Goal: Information Seeking & Learning: Learn about a topic

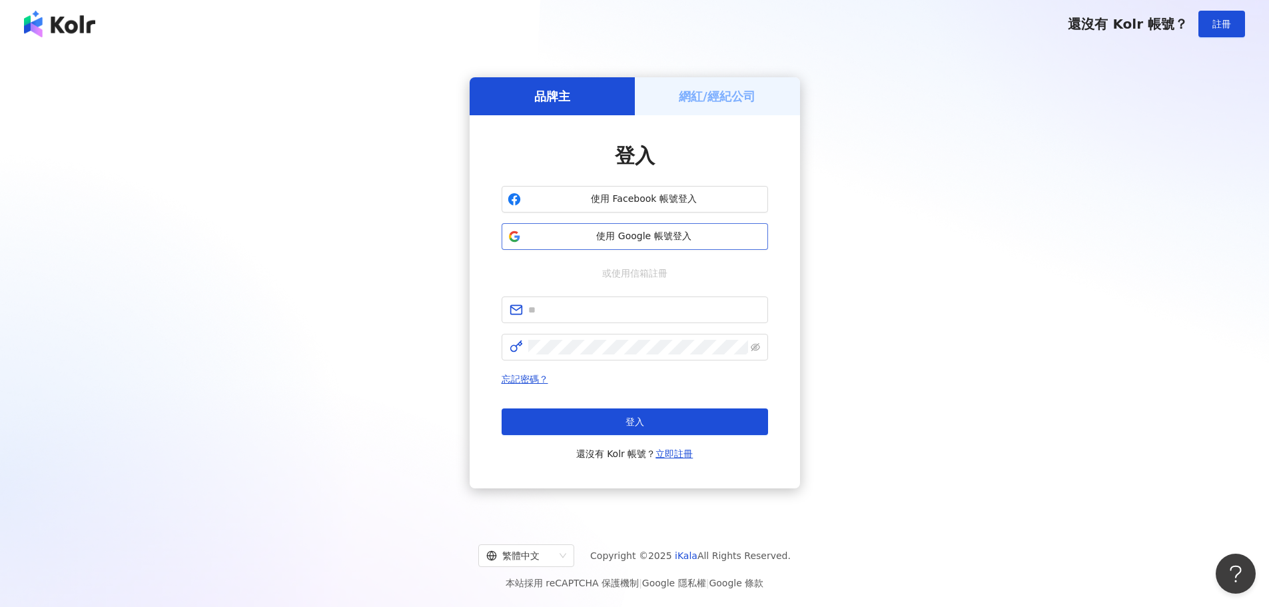
click at [590, 233] on span "使用 Google 帳號登入" at bounding box center [644, 236] width 236 height 13
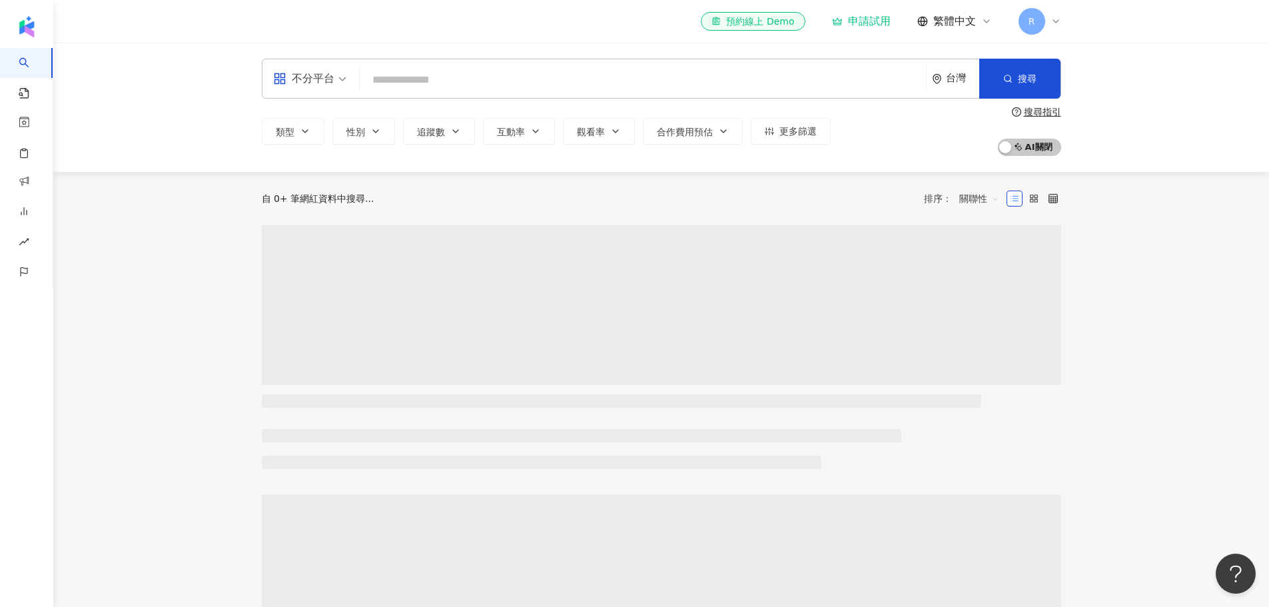
click at [420, 85] on input "search" at bounding box center [642, 79] width 555 height 25
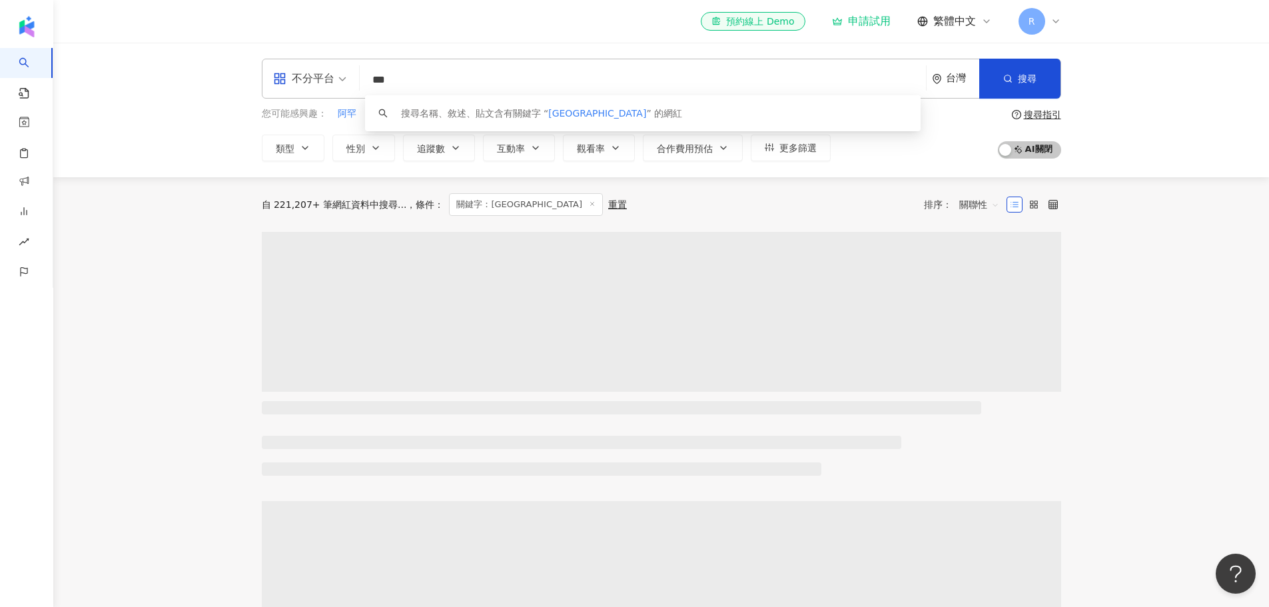
click at [432, 80] on input "***" at bounding box center [642, 79] width 555 height 25
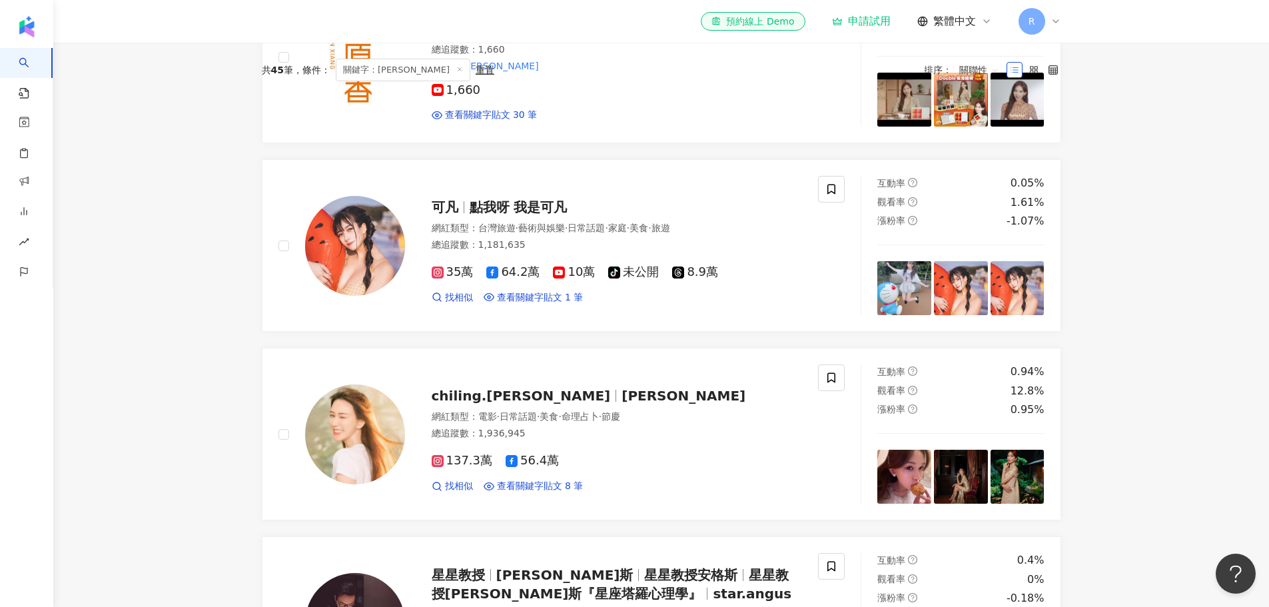
scroll to position [266, 0]
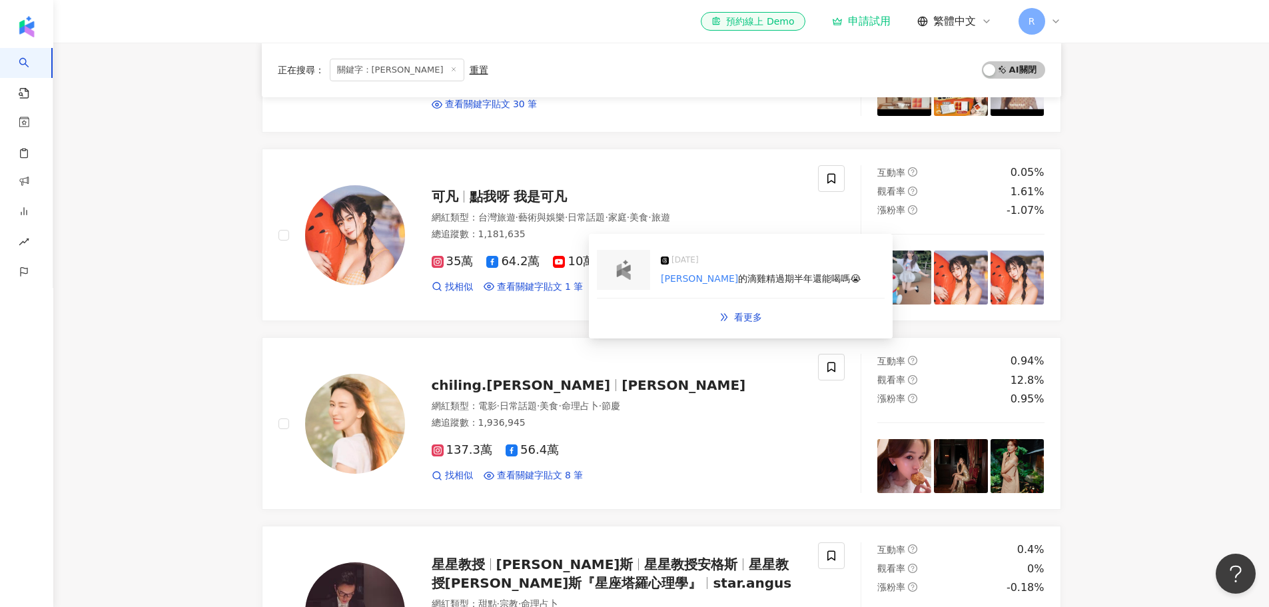
drag, startPoint x: 629, startPoint y: 256, endPoint x: 623, endPoint y: 272, distance: 17.3
click at [623, 272] on img at bounding box center [623, 270] width 27 height 20
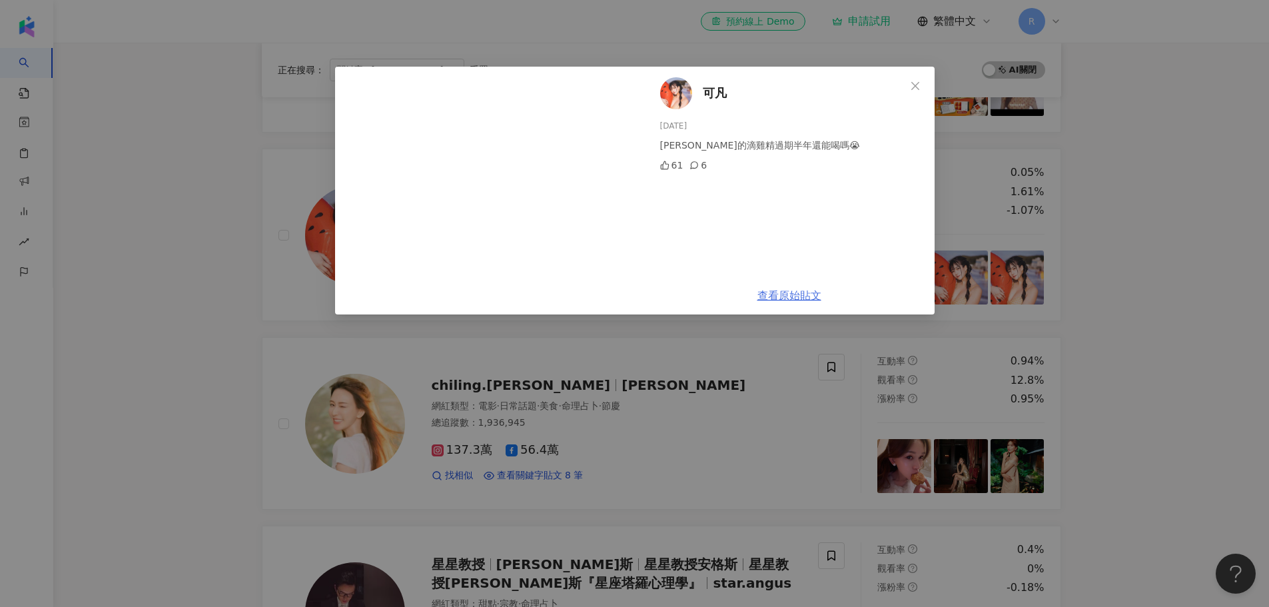
click at [781, 291] on link "查看原始貼文" at bounding box center [789, 295] width 64 height 13
click at [157, 306] on div "可凡 [DATE] [PERSON_NAME]的滴雞精過期半年還能喝嗎😭 61 6 查看原始貼文" at bounding box center [634, 303] width 1269 height 607
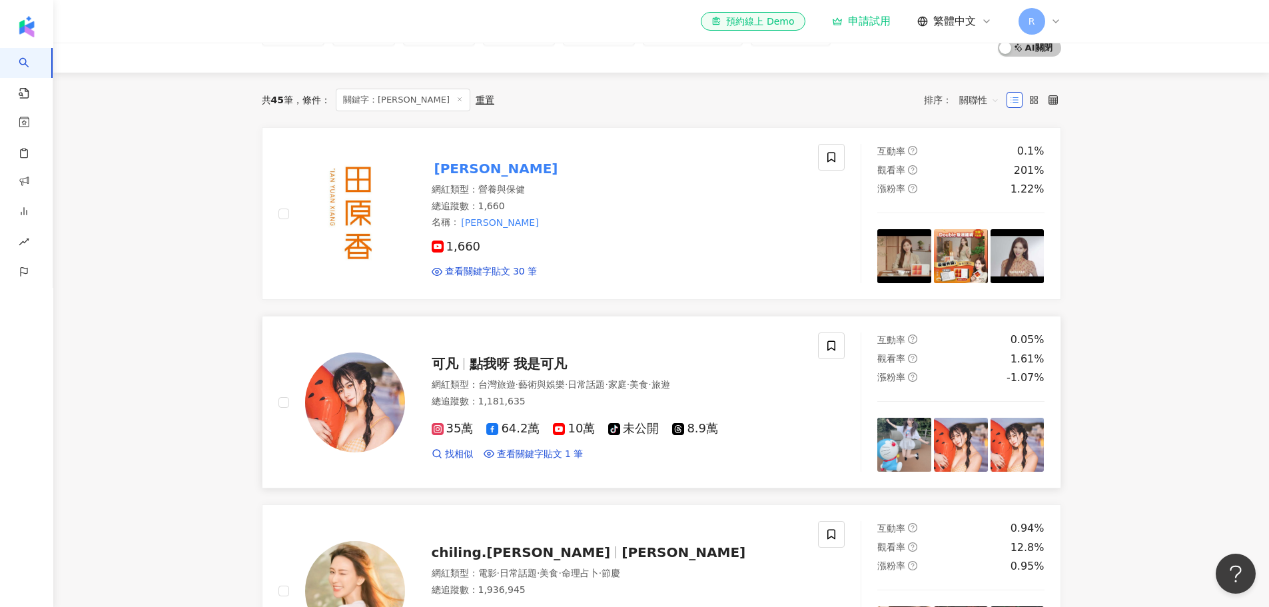
scroll to position [0, 0]
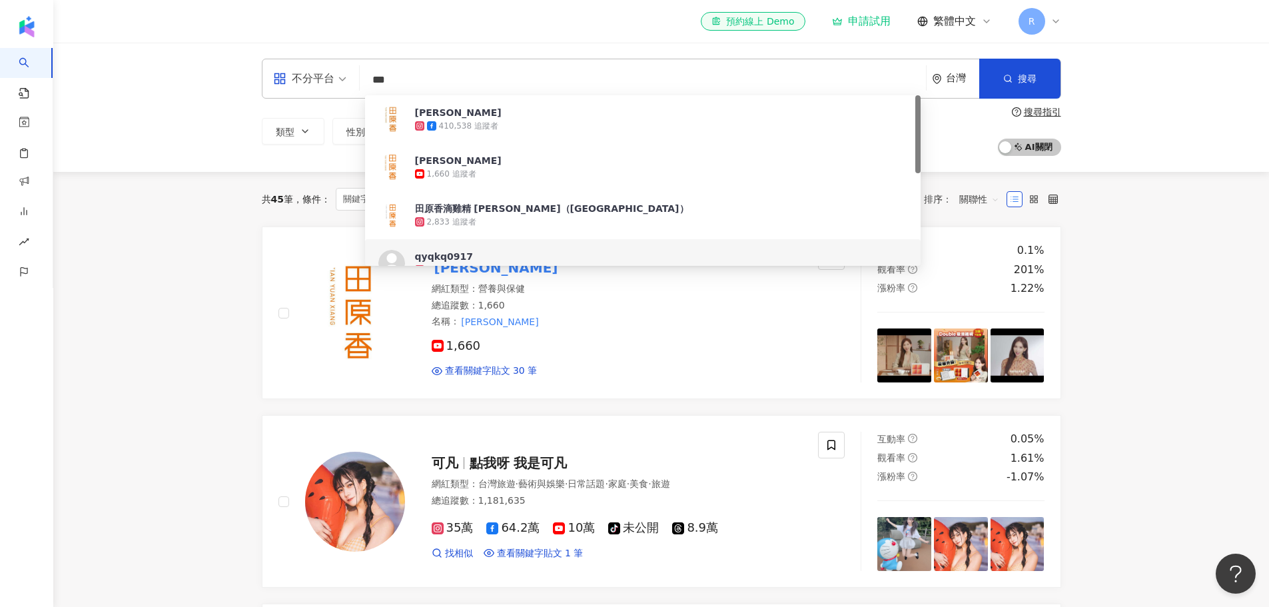
drag, startPoint x: 415, startPoint y: 81, endPoint x: 326, endPoint y: 81, distance: 89.2
click at [326, 81] on div "不分平台 *** 台灣 搜尋 83d35e4e-f307-4334-82ab-8720add620a3 [URL][DOMAIN_NAME] [URL][DO…" at bounding box center [661, 79] width 799 height 40
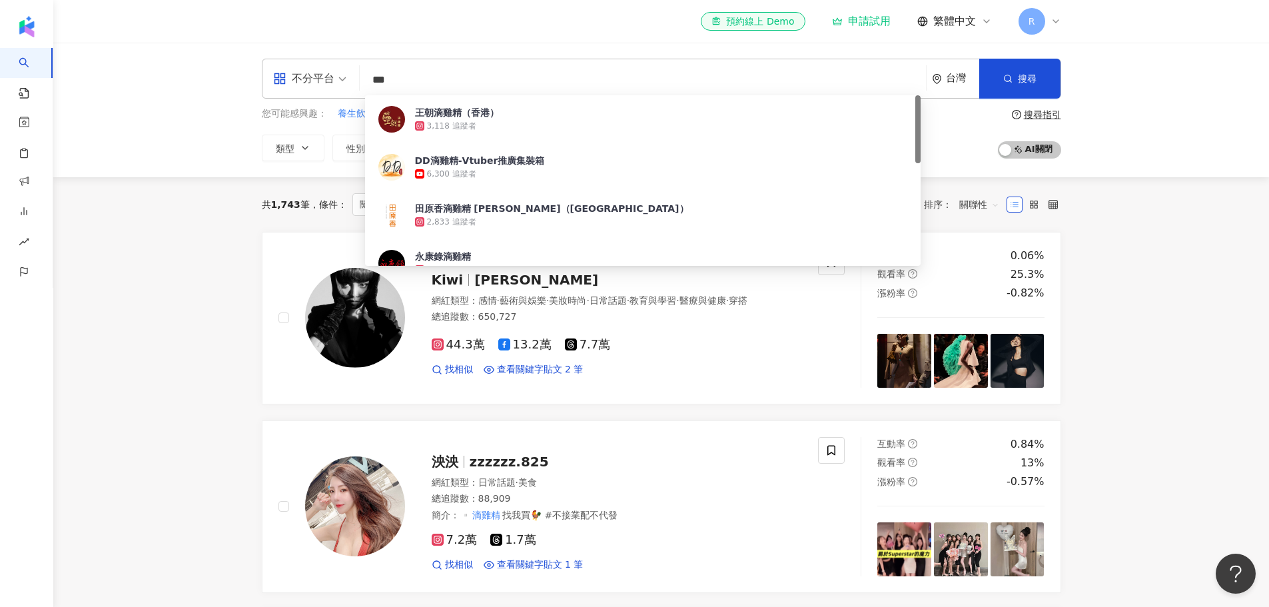
type input "***"
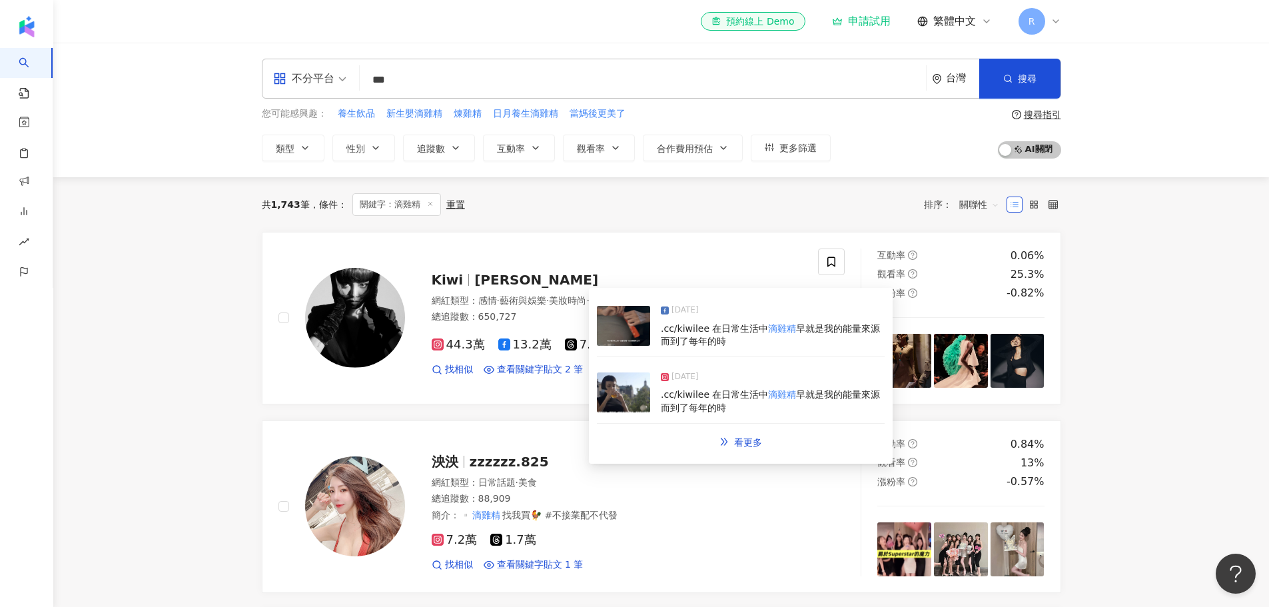
click at [635, 325] on img at bounding box center [623, 326] width 53 height 40
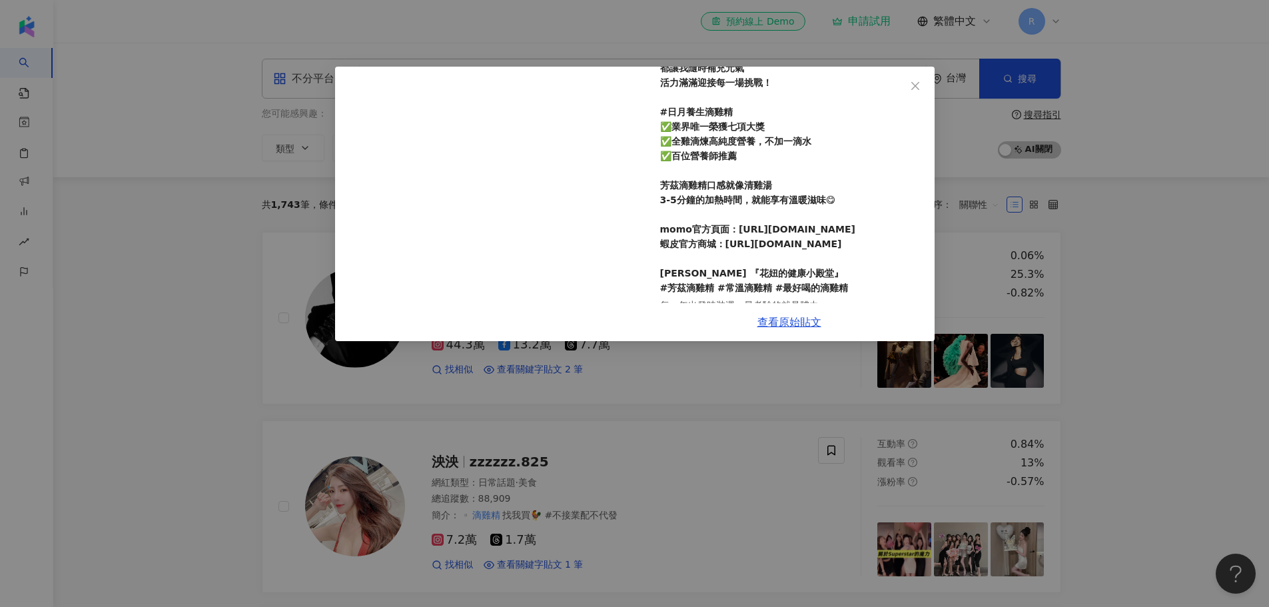
scroll to position [266, 0]
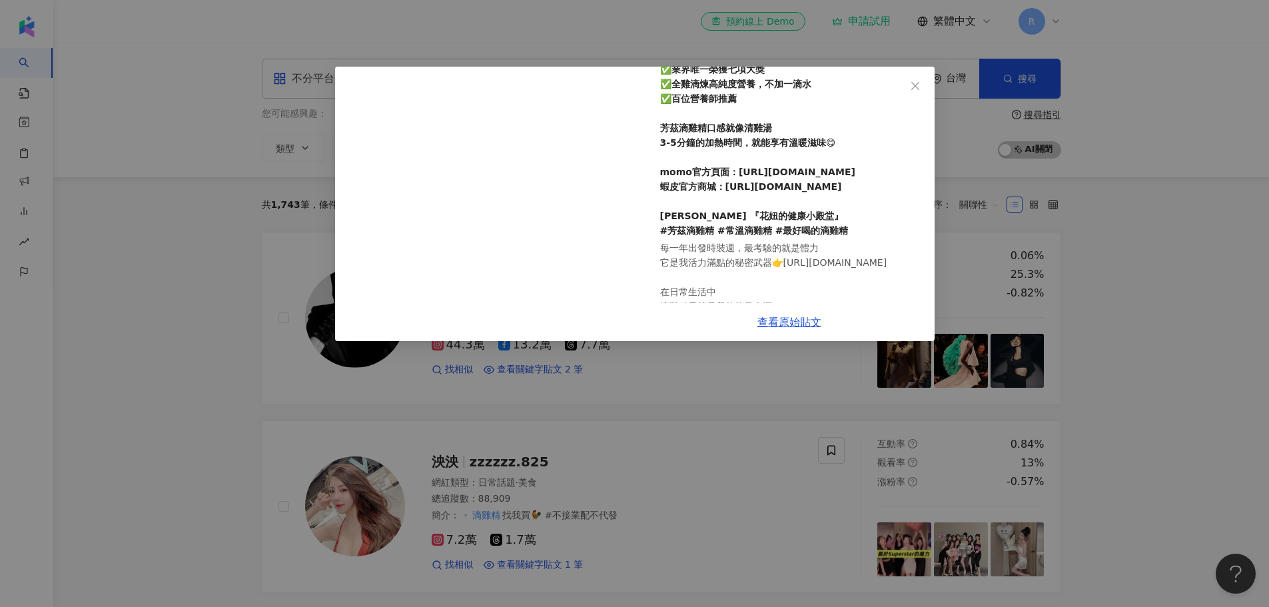
click at [183, 354] on div "Kiwi [DATE] 每一年出發時裝週，最考驗的就是體力 它是我活力滿點的秘密武器👉[URL][DOMAIN_NAME] 在日常生活中 滴雞精早就是我的能量…" at bounding box center [634, 303] width 1269 height 607
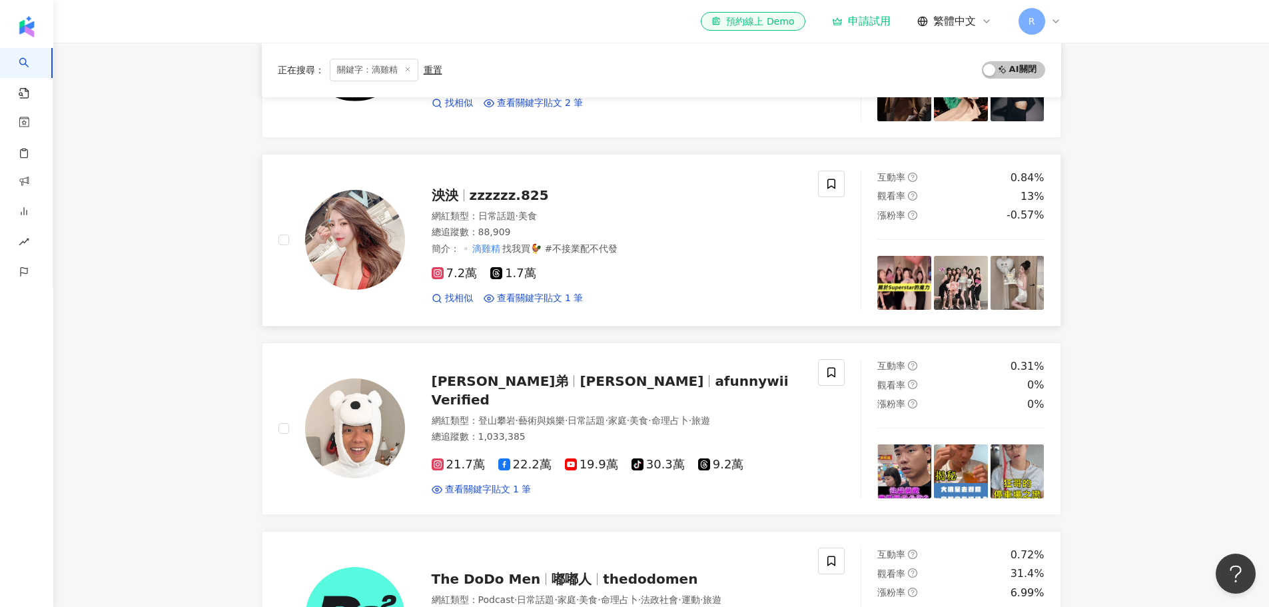
click at [353, 234] on img at bounding box center [355, 240] width 100 height 100
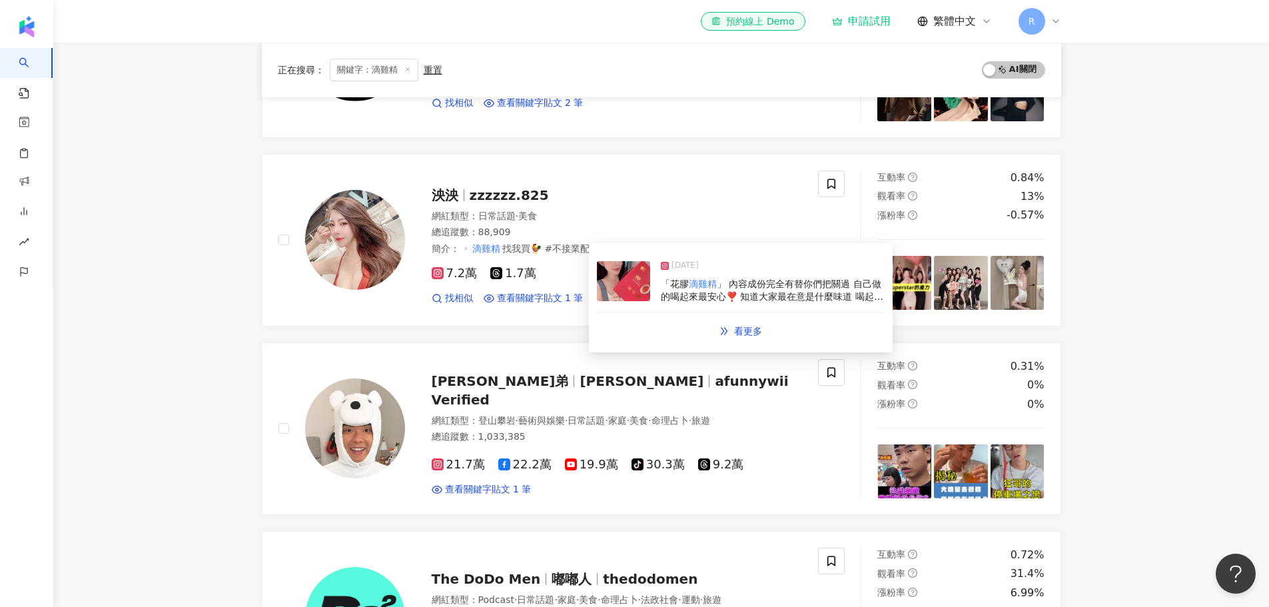
click at [626, 278] on img at bounding box center [623, 281] width 53 height 40
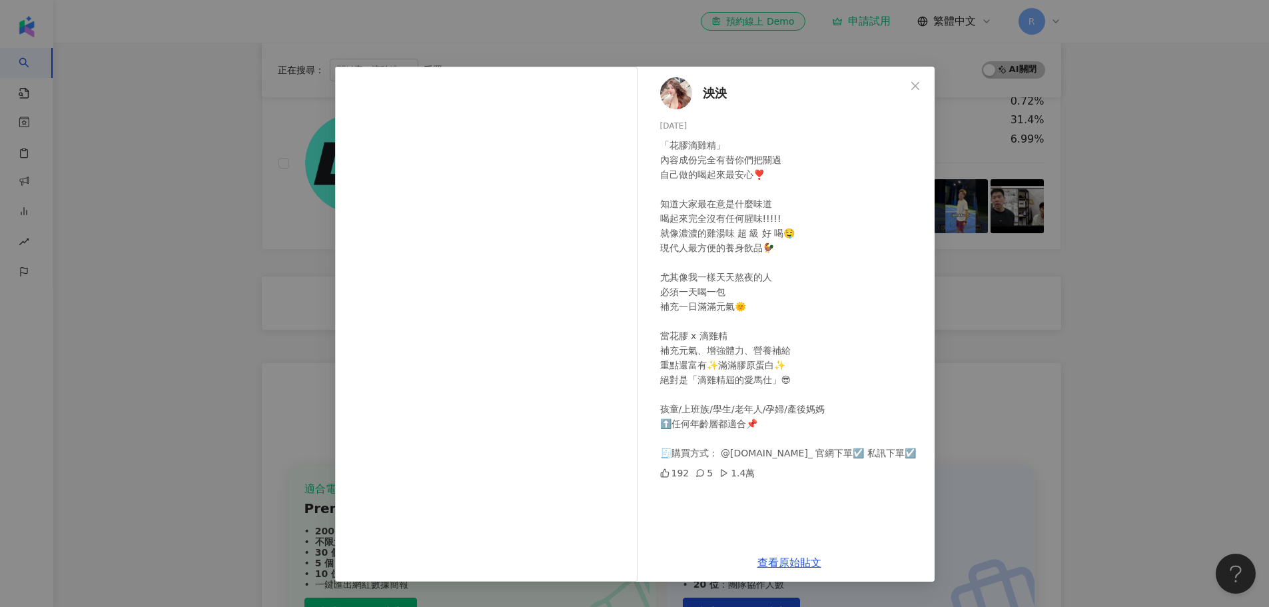
scroll to position [733, 0]
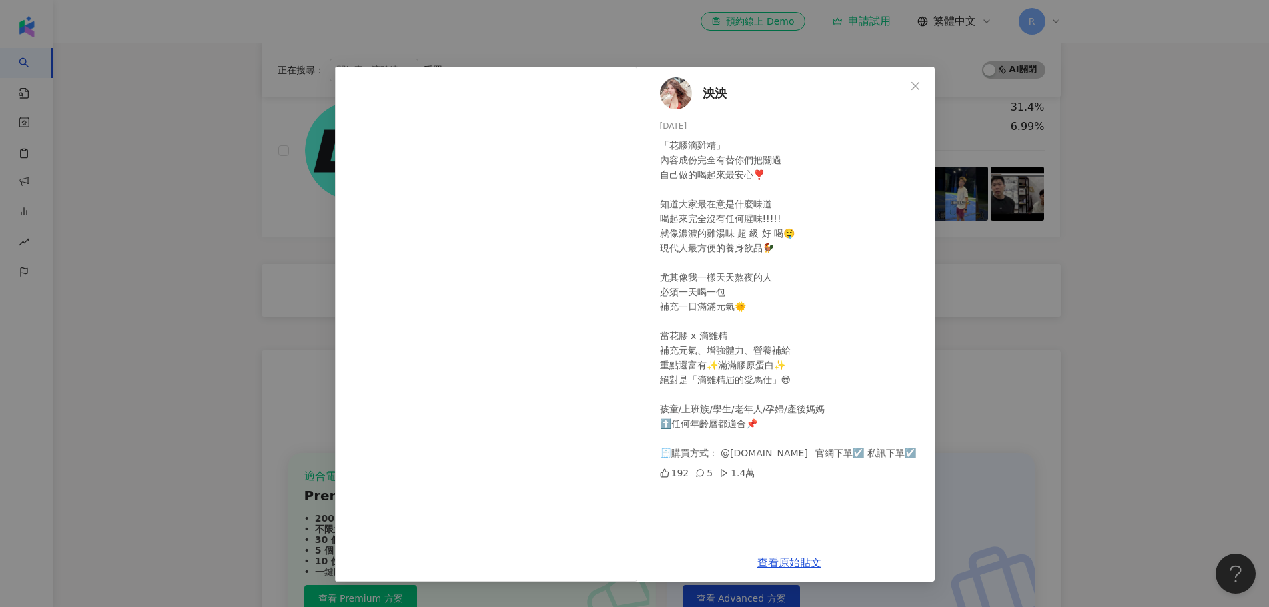
click at [149, 290] on div "泱泱 [DATE] 「花膠滴雞精」 內容成份完全有替你們把關過 自己做的喝起來最安心❣️ 知道大家最在意是什麼味道 喝起來完全沒有任何腥味!!!!! 就像濃濃…" at bounding box center [634, 303] width 1269 height 607
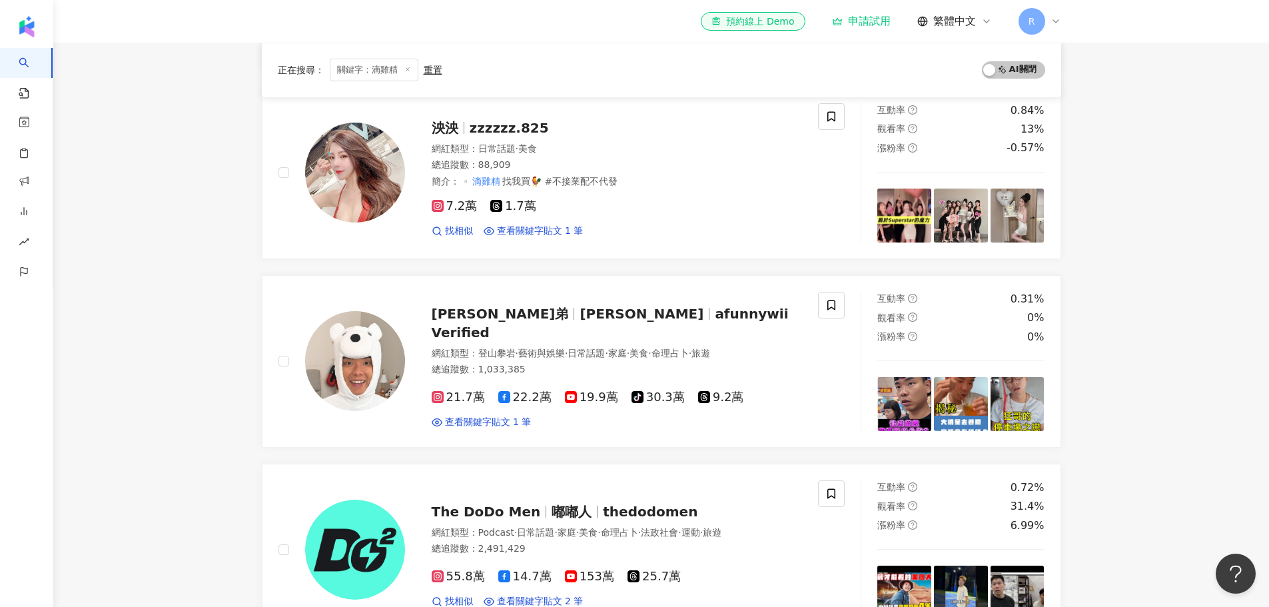
scroll to position [333, 0]
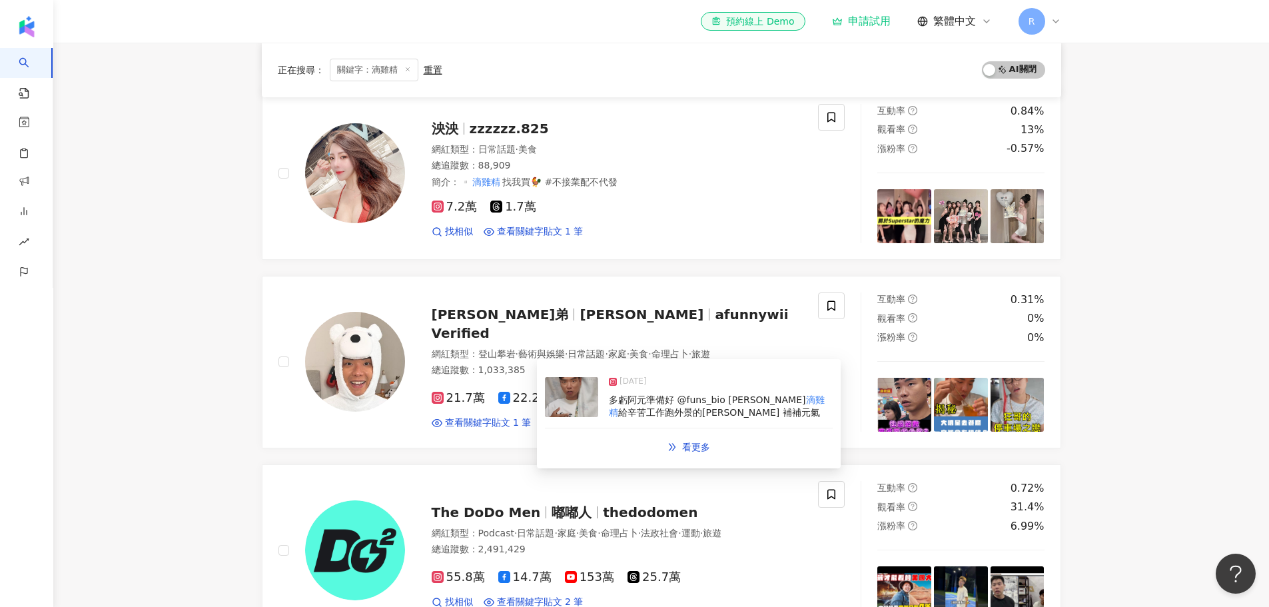
click at [570, 394] on img at bounding box center [571, 397] width 53 height 40
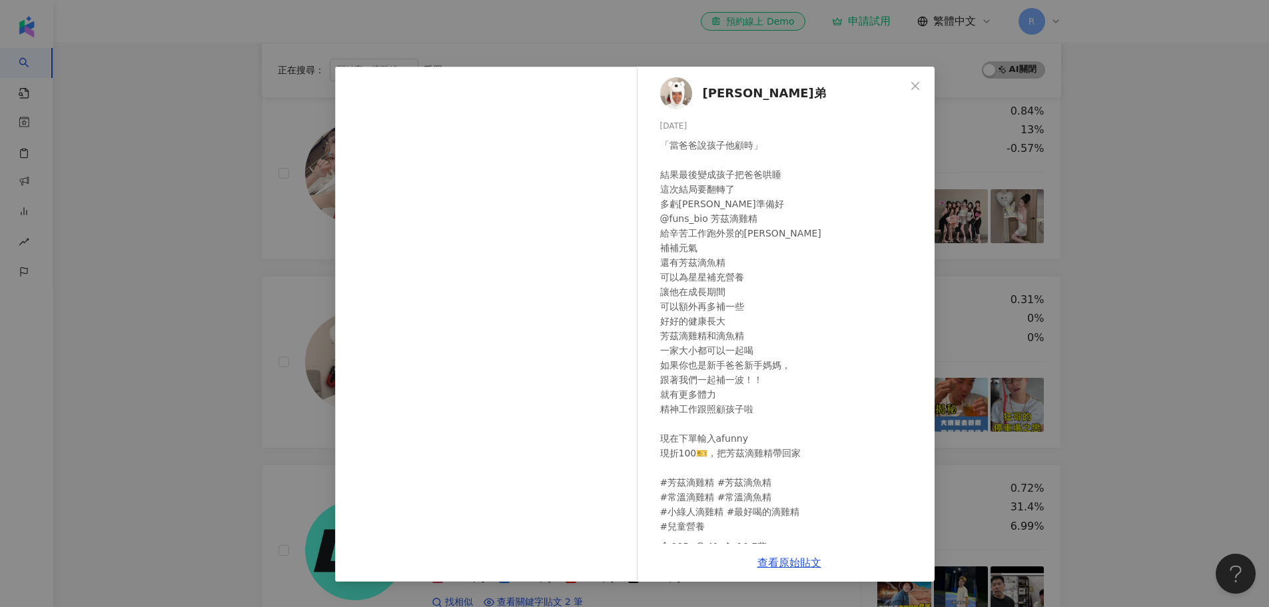
click at [122, 370] on div "[PERSON_NAME]弟 [DATE] 「當爸爸說孩子他顧時」 結果最後變成孩子把爸爸哄睡 這次結局要翻轉了 多虧[PERSON_NAME]準備好 @fu…" at bounding box center [634, 303] width 1269 height 607
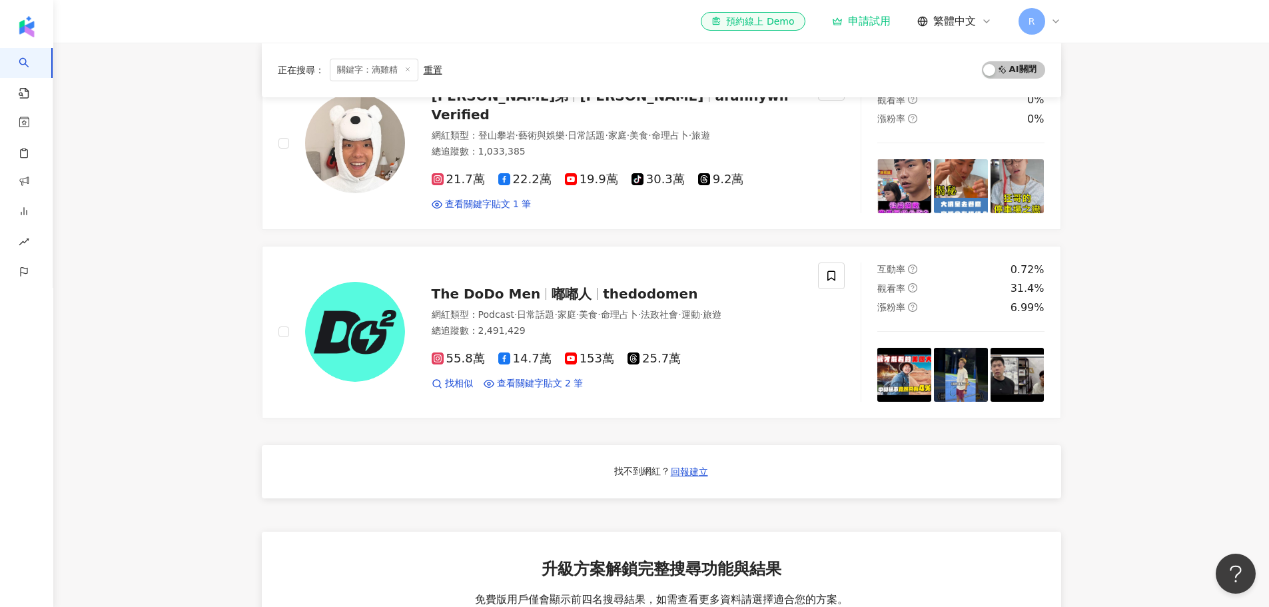
scroll to position [599, 0]
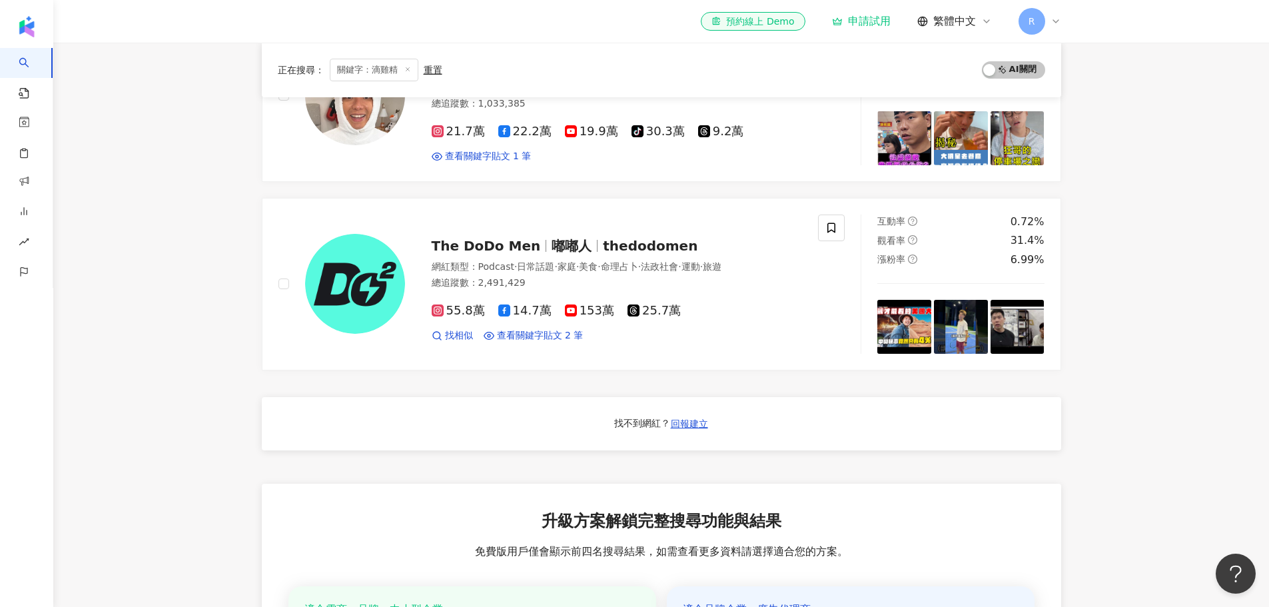
click at [179, 351] on main "不分平台 *** 台灣 搜尋 b6afa2ed-b175-42af-bf5c-28f3d96a6f13 王朝滴雞精（香港） 3,118 追蹤者 DD滴雞精-V…" at bounding box center [660, 128] width 1215 height 1371
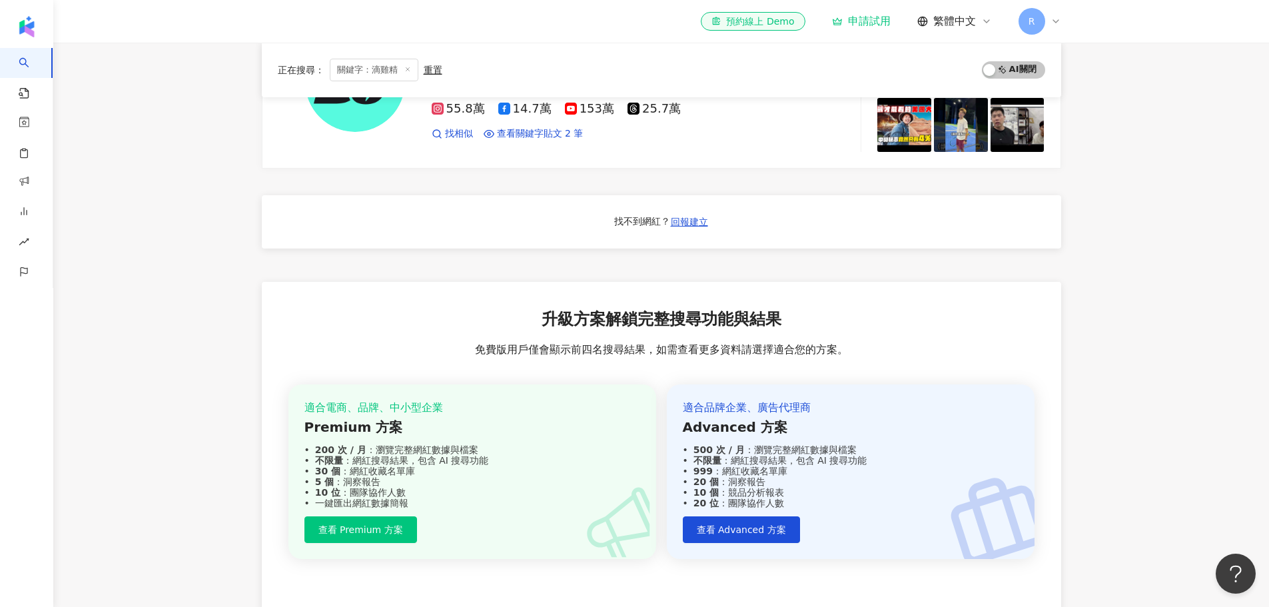
scroll to position [932, 0]
